Goal: Task Accomplishment & Management: Manage account settings

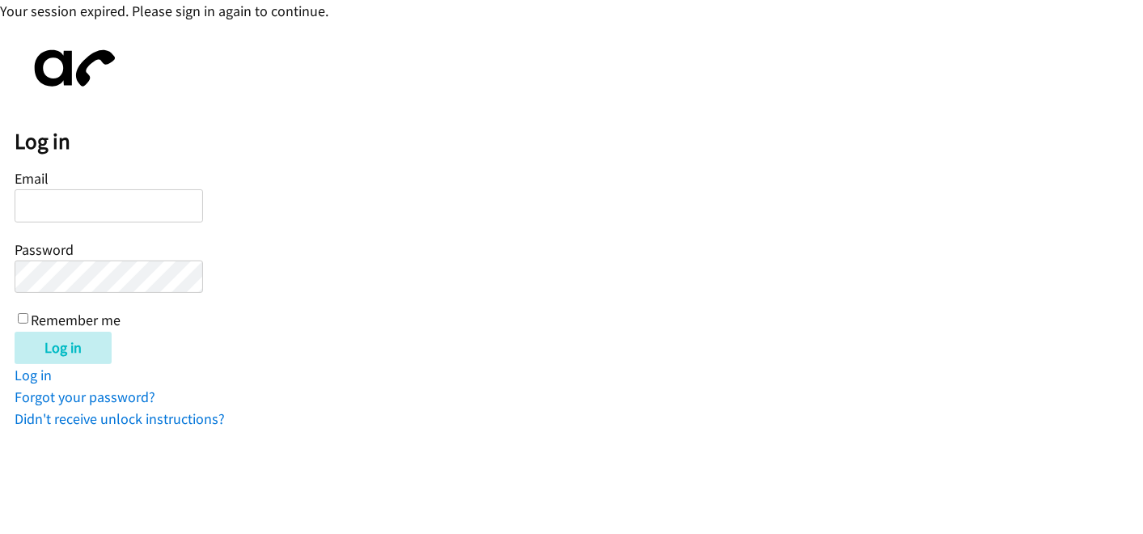
click at [137, 214] on input "Email" at bounding box center [109, 205] width 189 height 33
type input "[EMAIL_ADDRESS][DOMAIN_NAME]"
click at [115, 255] on div "Email [EMAIL_ADDRESS][DOMAIN_NAME] Password Remember me" at bounding box center [109, 248] width 189 height 165
click at [15, 332] on input "Log in" at bounding box center [63, 348] width 97 height 32
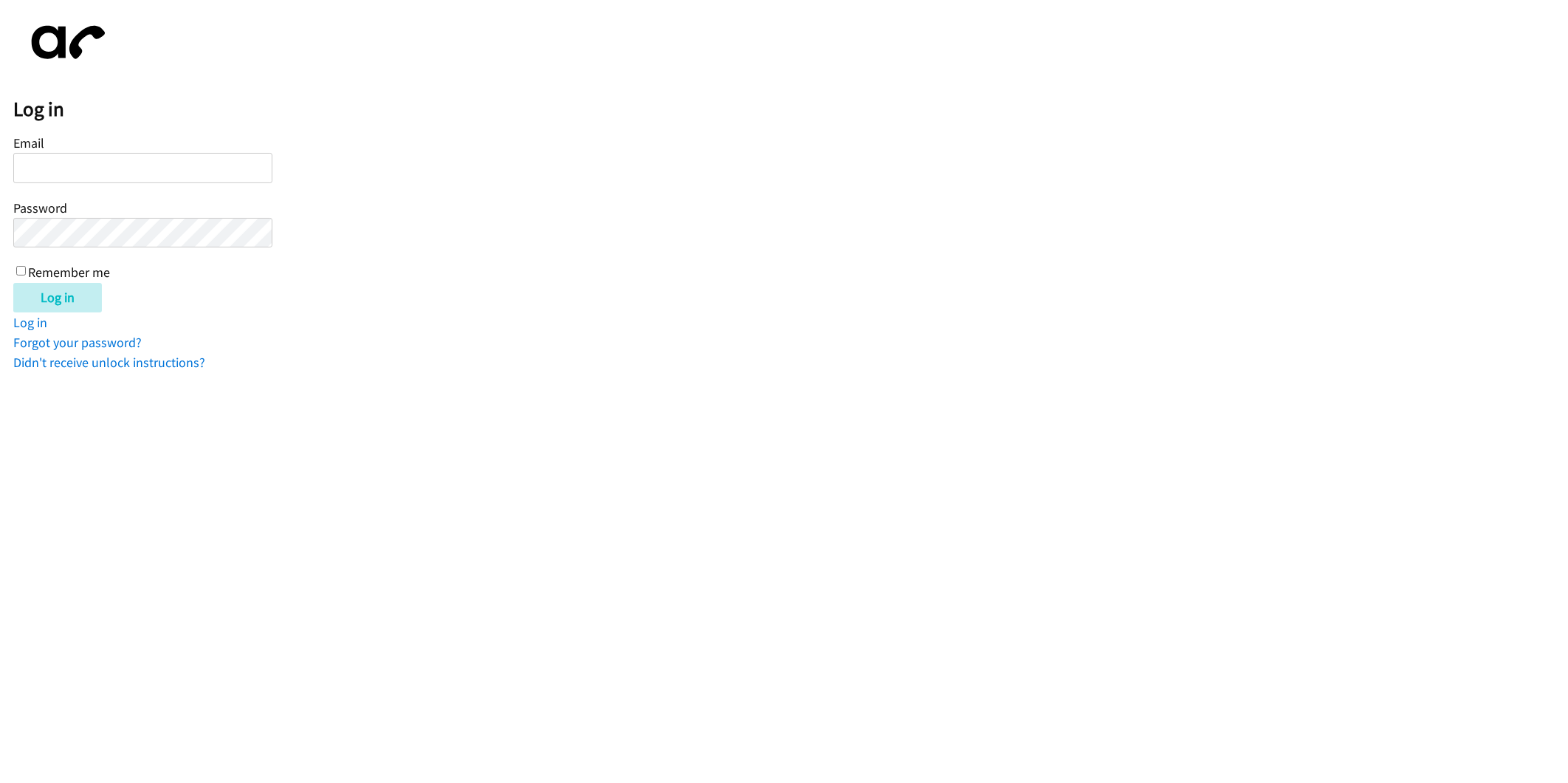
click at [186, 167] on input "Email" at bounding box center [143, 168] width 259 height 30
type input "[EMAIL_ADDRESS][DOMAIN_NAME]"
click at [67, 300] on input "Log in" at bounding box center [57, 298] width 88 height 29
